Goal: Information Seeking & Learning: Check status

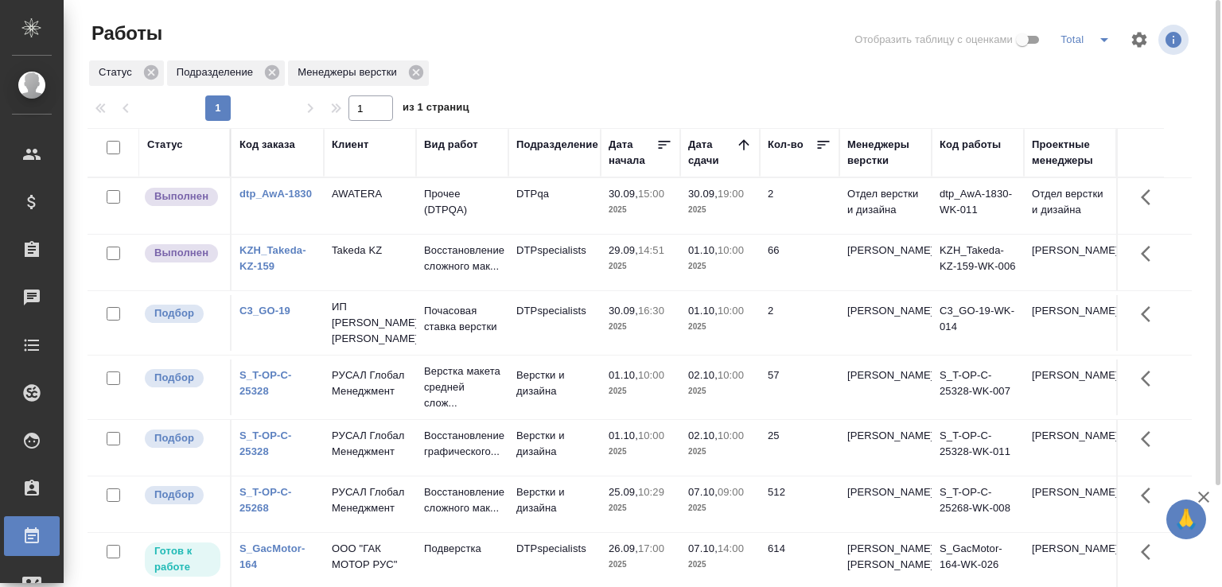
click at [558, 279] on td "DTPspecialists" at bounding box center [554, 263] width 92 height 56
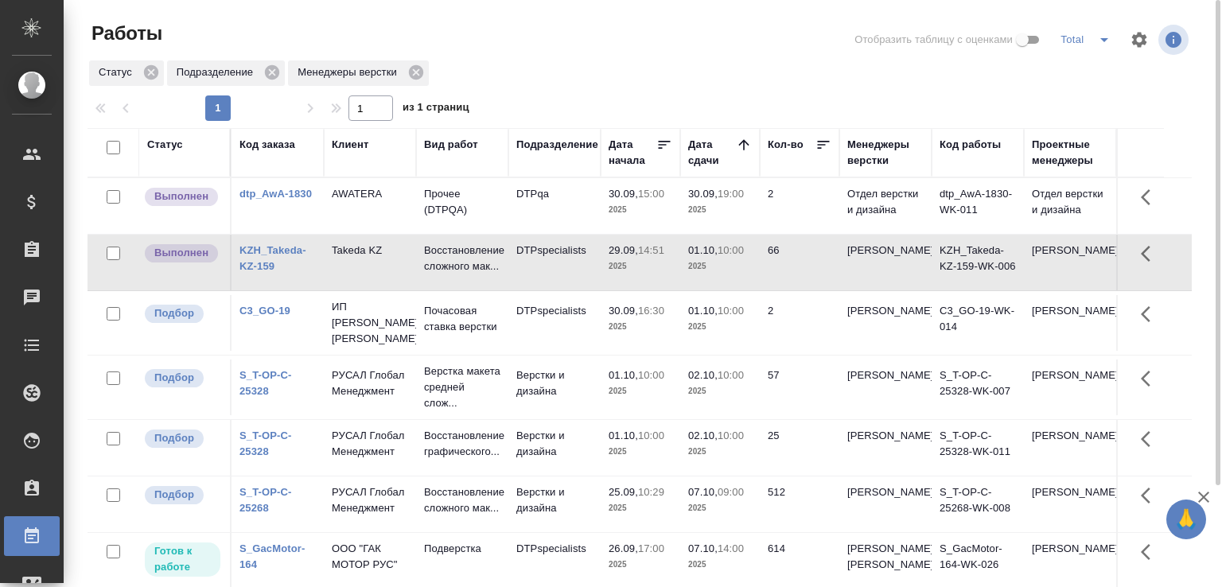
click at [558, 279] on td "DTPspecialists" at bounding box center [554, 263] width 92 height 56
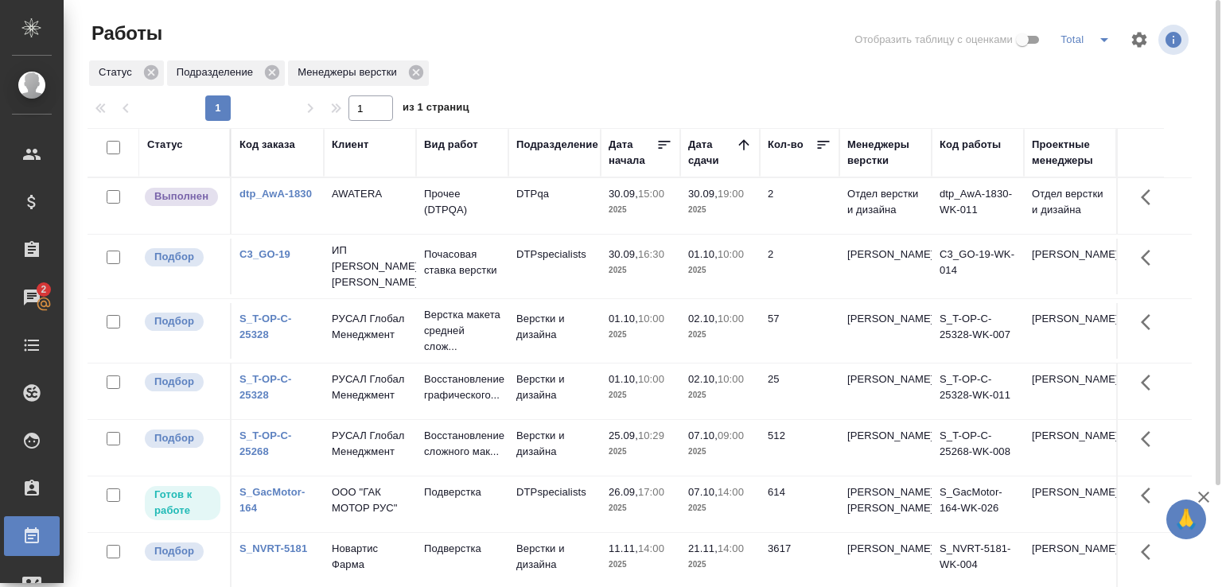
scroll to position [123, 0]
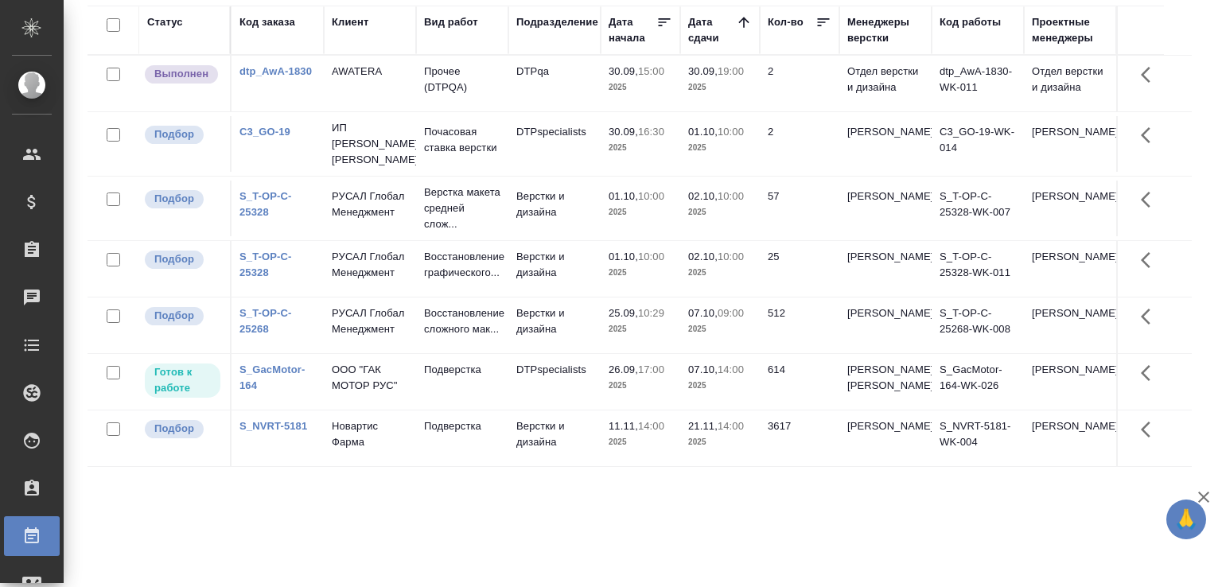
click at [480, 217] on p "Верстка макета средней слож..." at bounding box center [462, 209] width 76 height 48
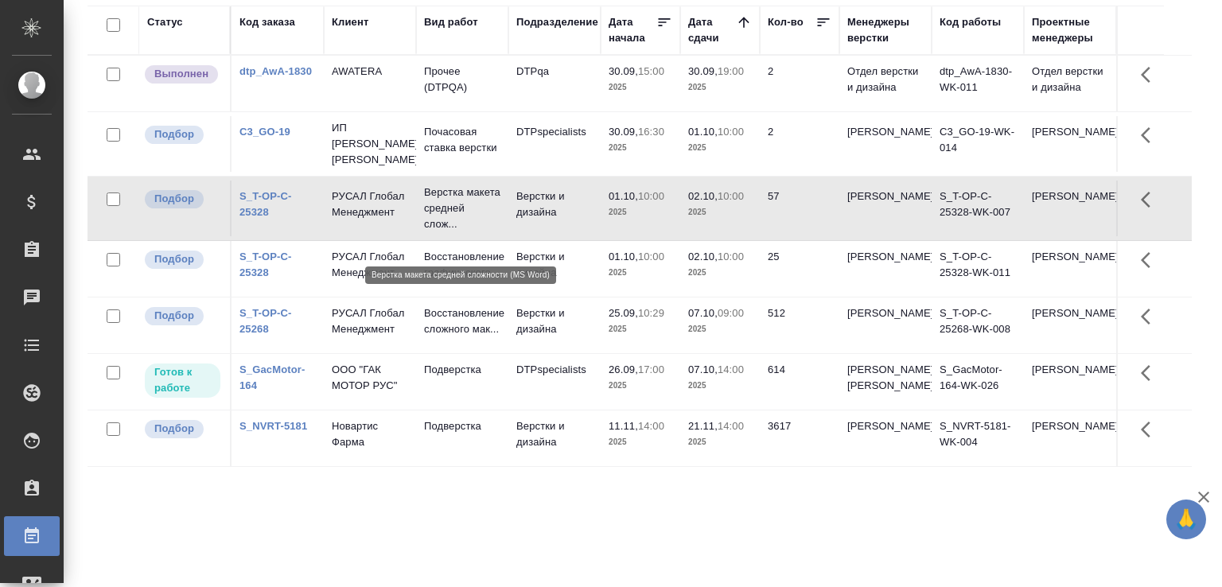
click at [480, 217] on p "Верстка макета средней слож..." at bounding box center [462, 209] width 76 height 48
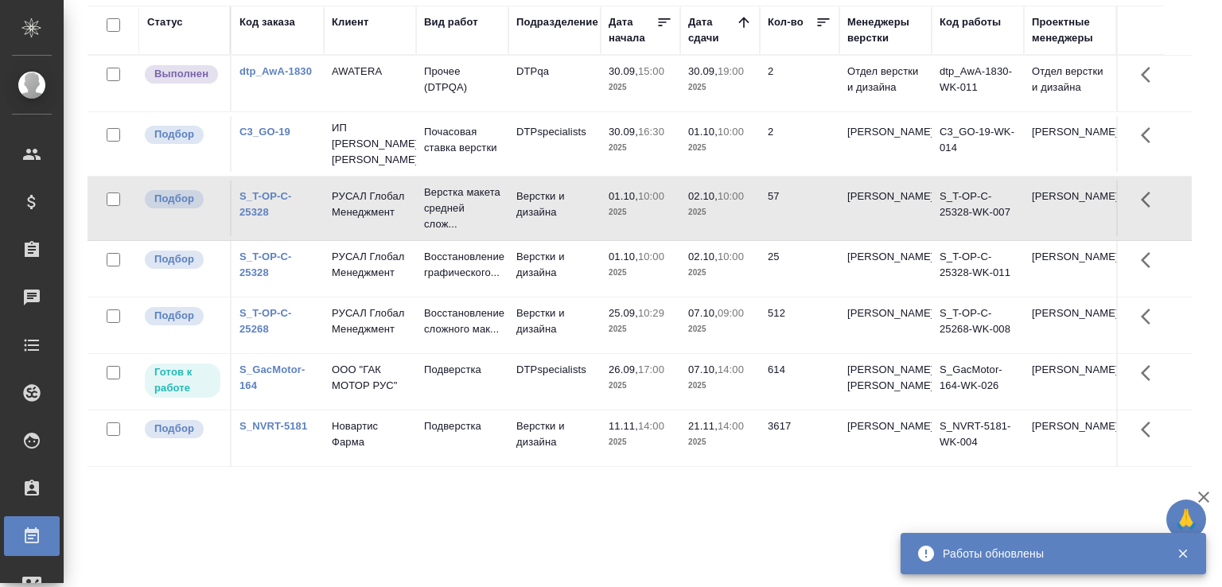
click at [407, 297] on td "РУСАЛ Глобал Менеджмент" at bounding box center [370, 269] width 92 height 56
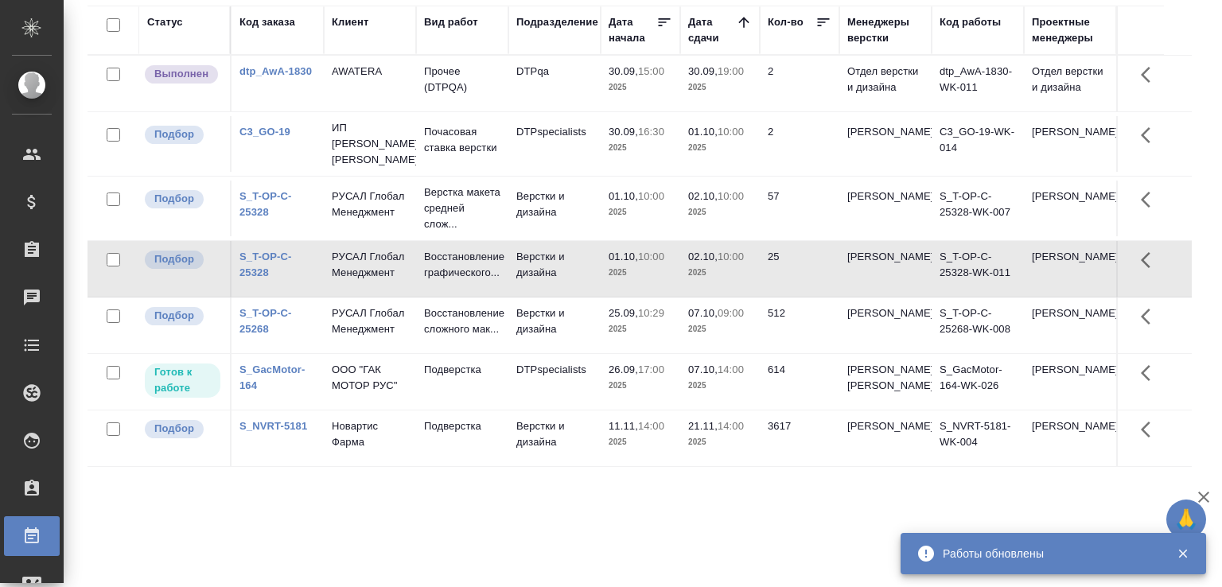
click at [407, 297] on td "РУСАЛ Глобал Менеджмент" at bounding box center [370, 269] width 92 height 56
click at [343, 552] on div "Статус Код заказа Клиент Вид работ Подразделение Дата начала Дата сдачи Кол-во …" at bounding box center [640, 292] width 1104 height 573
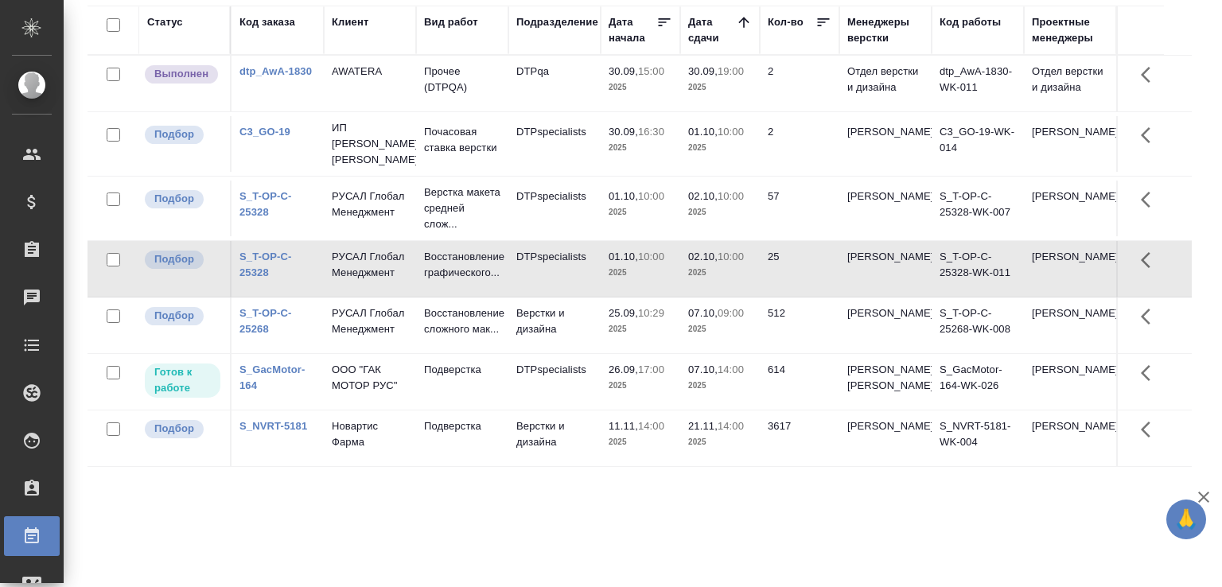
click at [321, 539] on div "Статус Код заказа Клиент Вид работ Подразделение Дата начала Дата сдачи Кол-во …" at bounding box center [640, 292] width 1104 height 573
click at [146, 536] on div "Статус Код заказа Клиент Вид работ Подразделение Дата начала Дата сдачи Кол-во …" at bounding box center [640, 292] width 1104 height 573
